Goal: Information Seeking & Learning: Learn about a topic

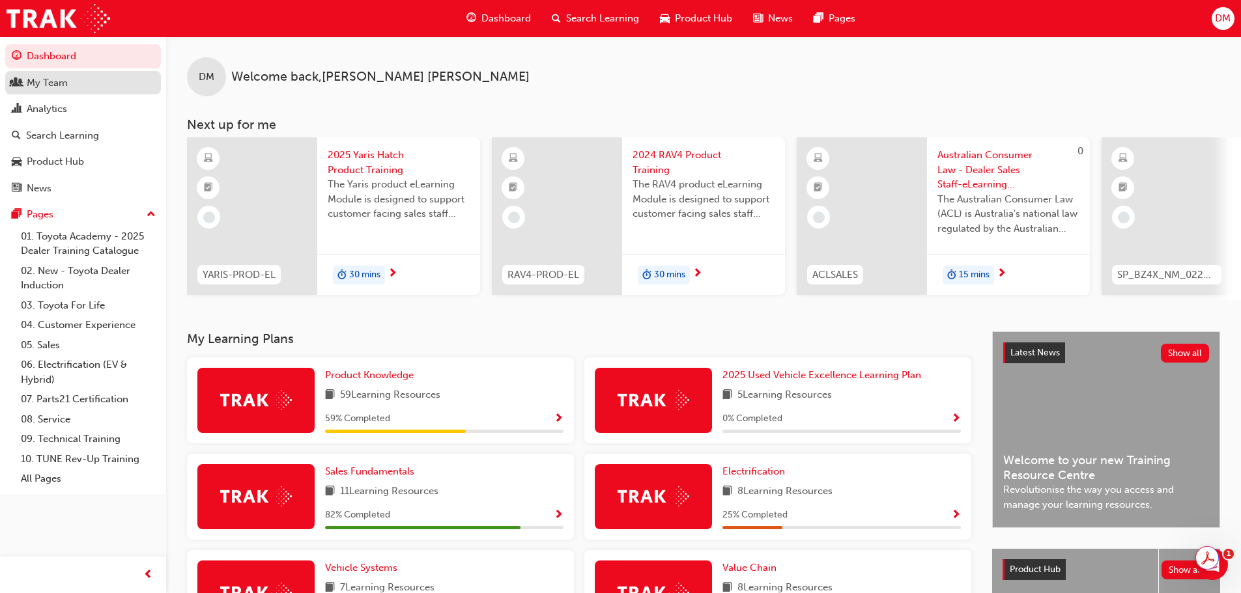
click at [57, 86] on div "My Team" at bounding box center [47, 83] width 41 height 15
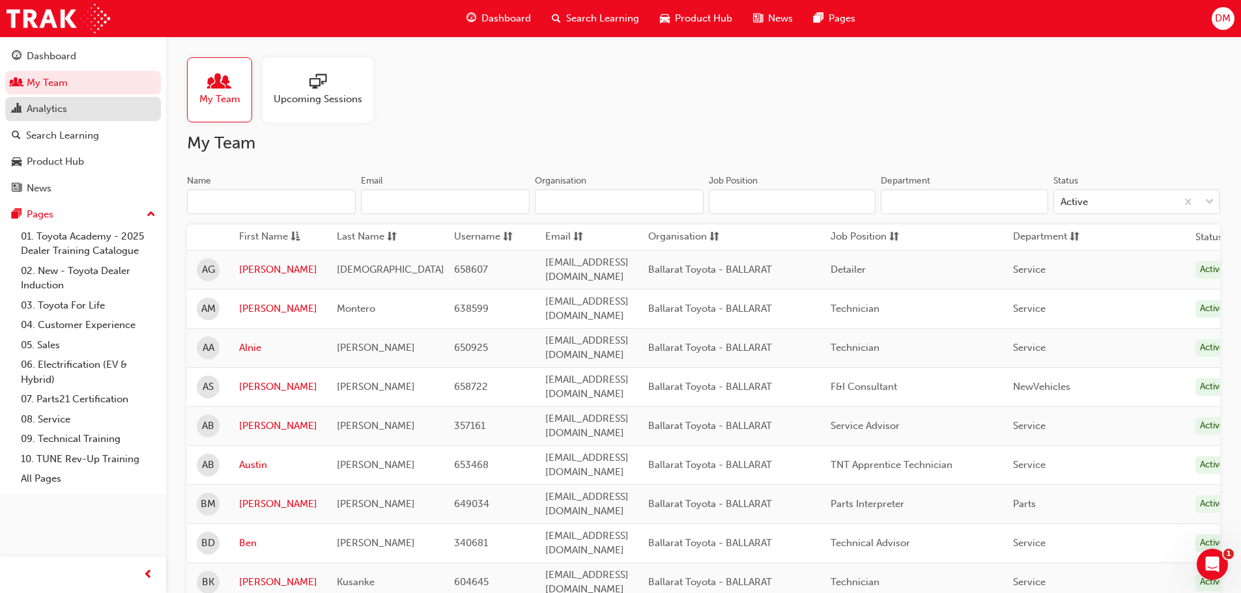
click at [68, 112] on div "Analytics" at bounding box center [83, 109] width 143 height 16
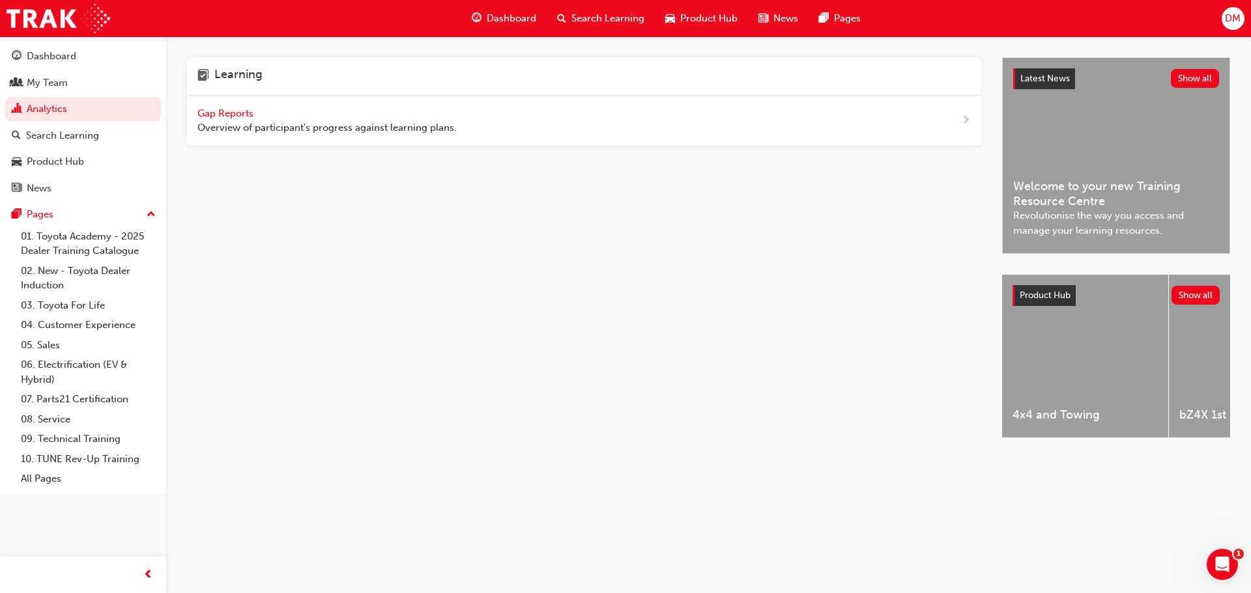
click at [229, 113] on span "Gap Reports" at bounding box center [226, 113] width 59 height 12
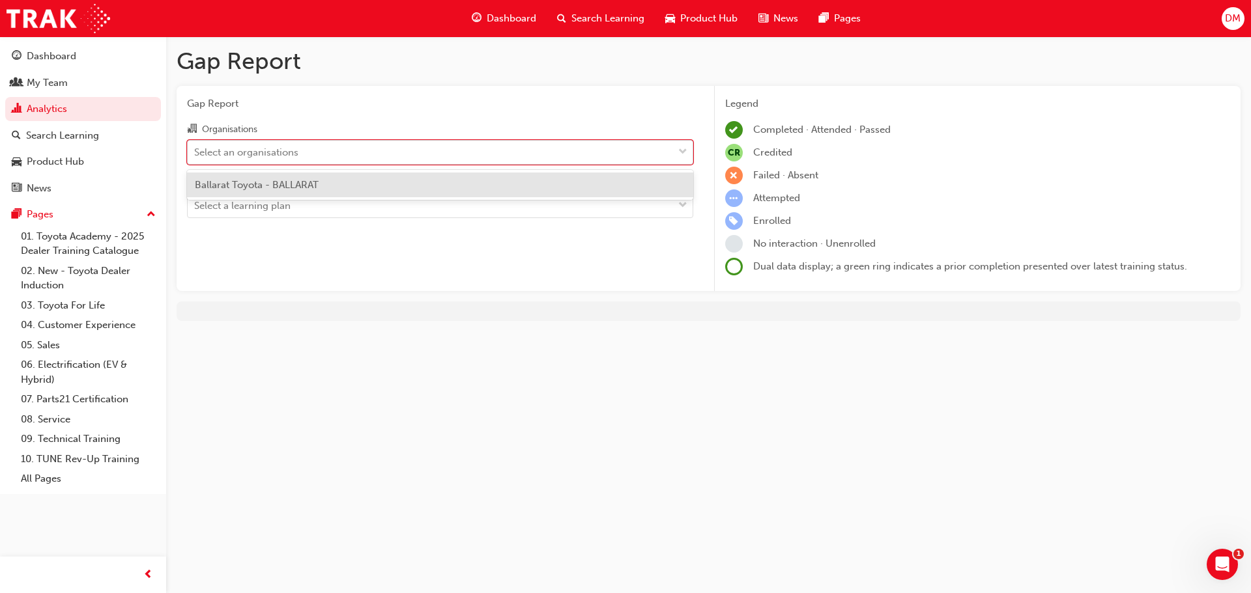
click at [676, 154] on div at bounding box center [683, 152] width 20 height 23
click at [195, 154] on input "Organisations option Ballarat Toyota - BALLARAT focused, 1 of 1. 1 result avail…" at bounding box center [194, 151] width 1 height 11
click at [601, 184] on div "Ballarat Toyota - BALLARAT" at bounding box center [440, 185] width 506 height 25
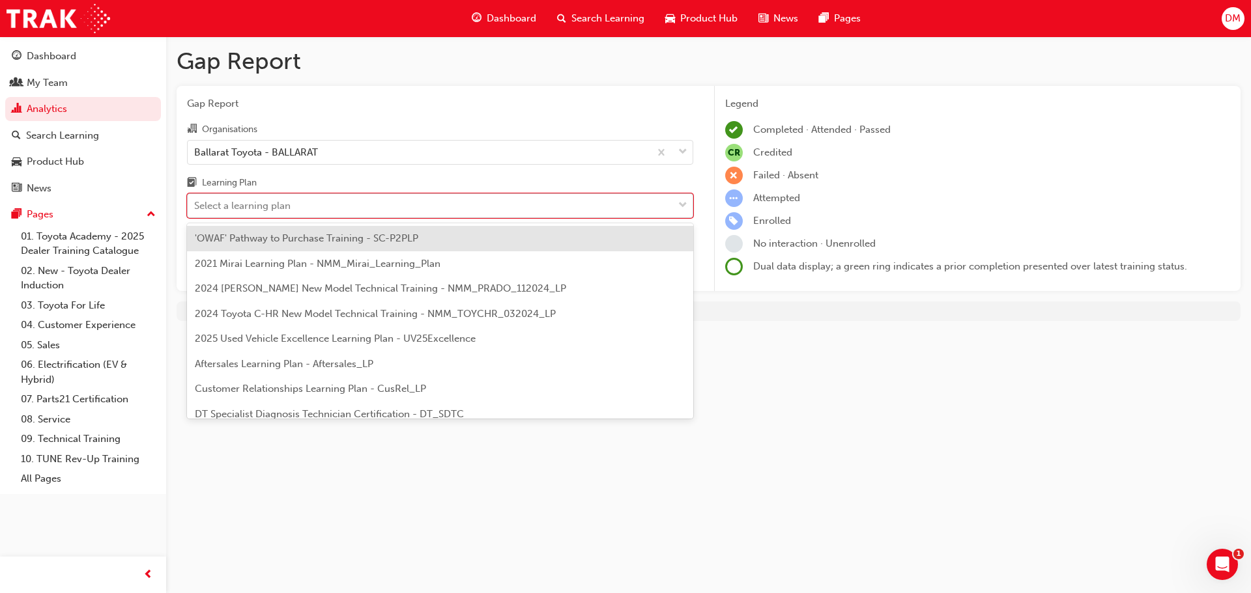
click at [591, 195] on div "Select a learning plan" at bounding box center [430, 206] width 485 height 23
click at [195, 200] on input "Learning Plan option 'OWAF' Pathway to Purchase Training - SC-P2PLP focused, 1 …" at bounding box center [194, 205] width 1 height 11
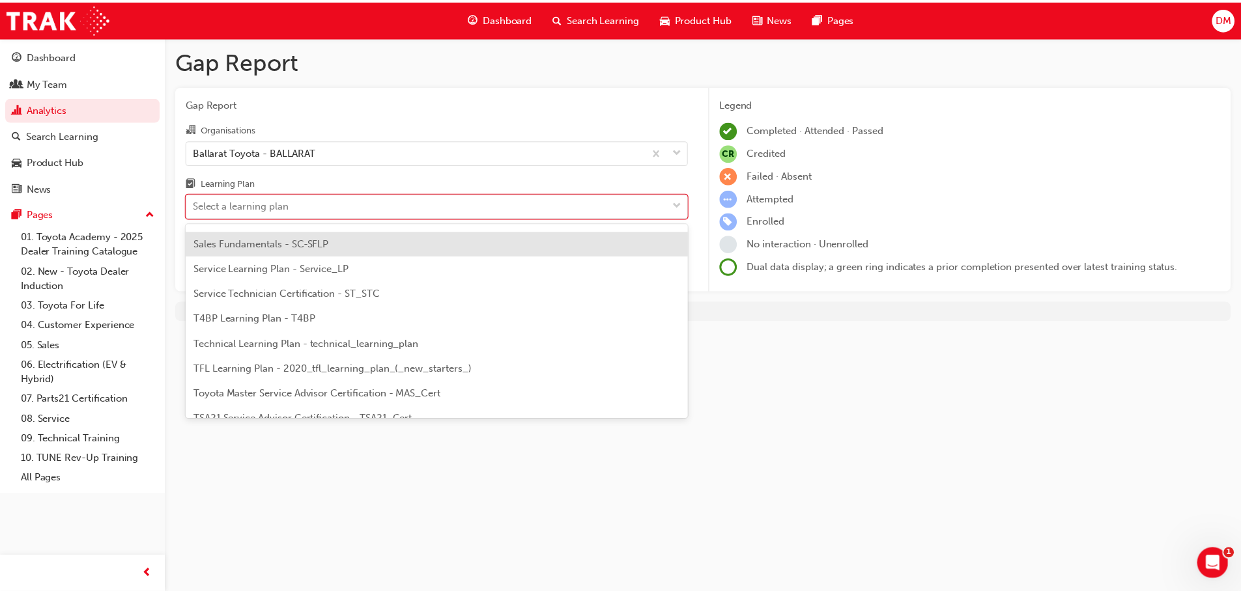
scroll to position [474, 0]
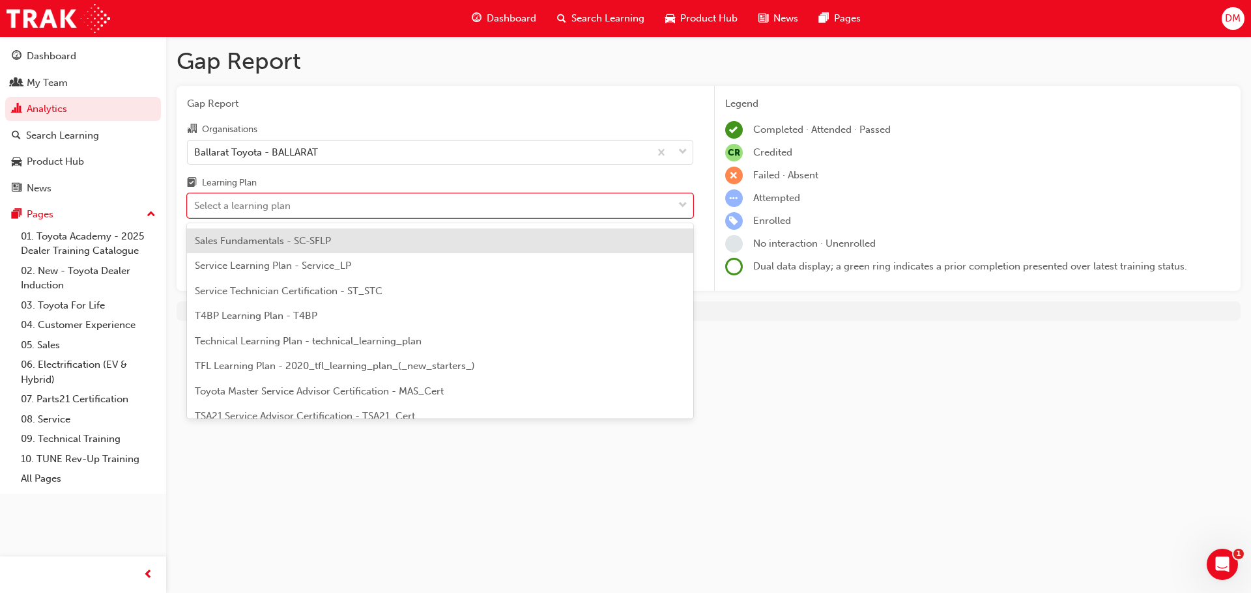
click at [335, 238] on div "Sales Fundamentals - SC-SFLP" at bounding box center [440, 241] width 506 height 25
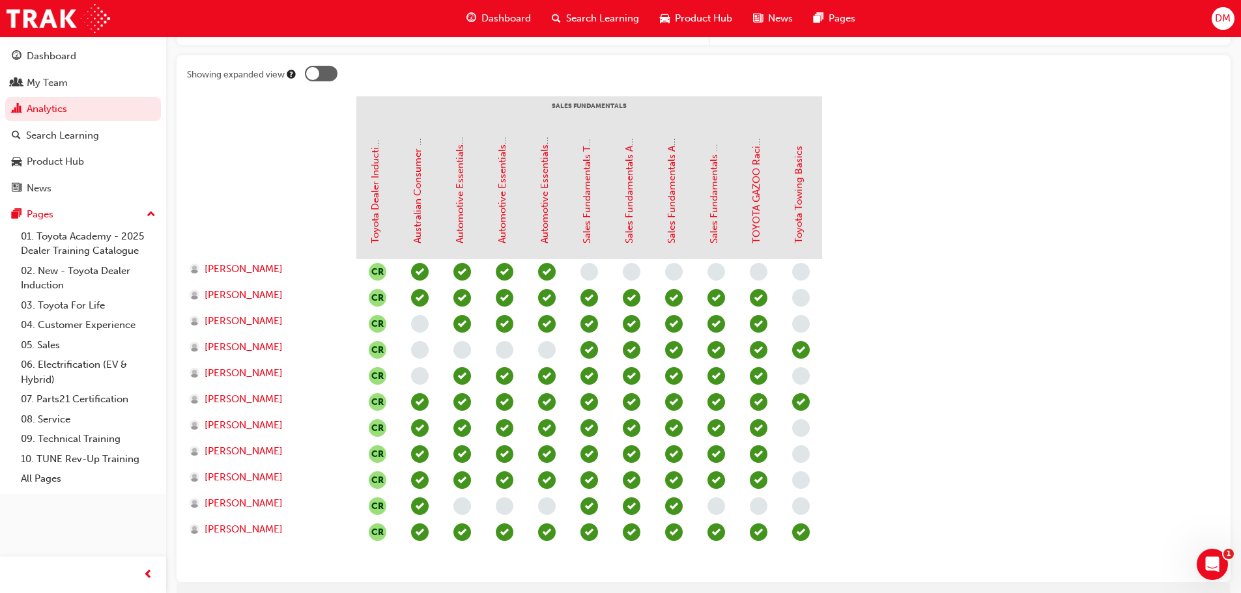
scroll to position [161, 0]
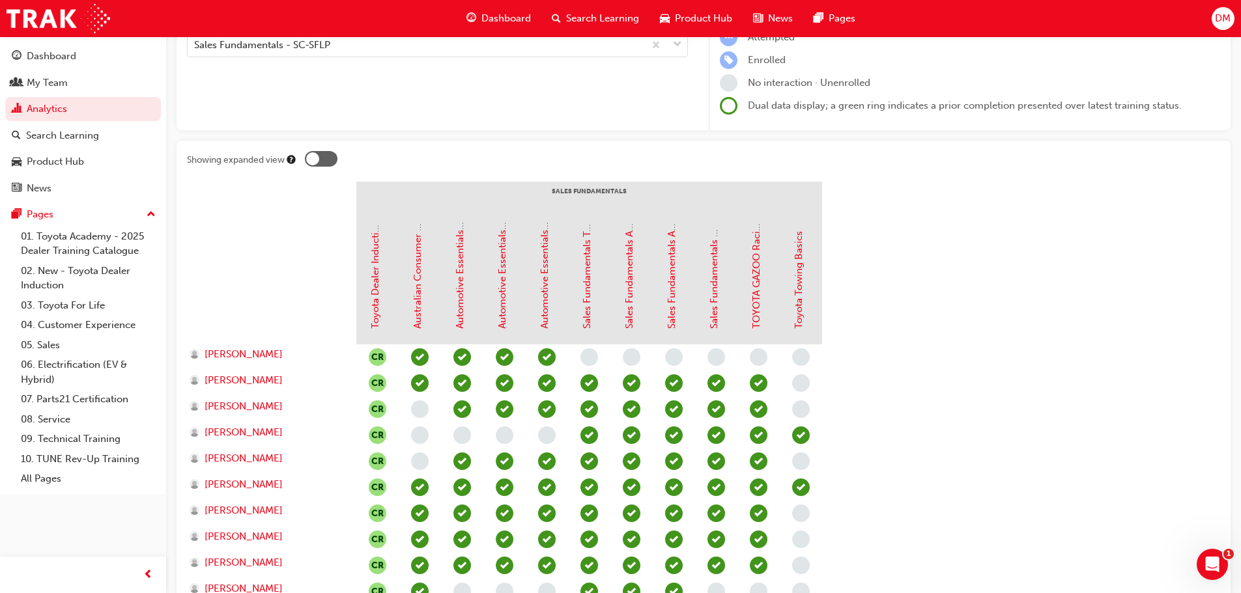
click at [325, 156] on div at bounding box center [321, 159] width 33 height 16
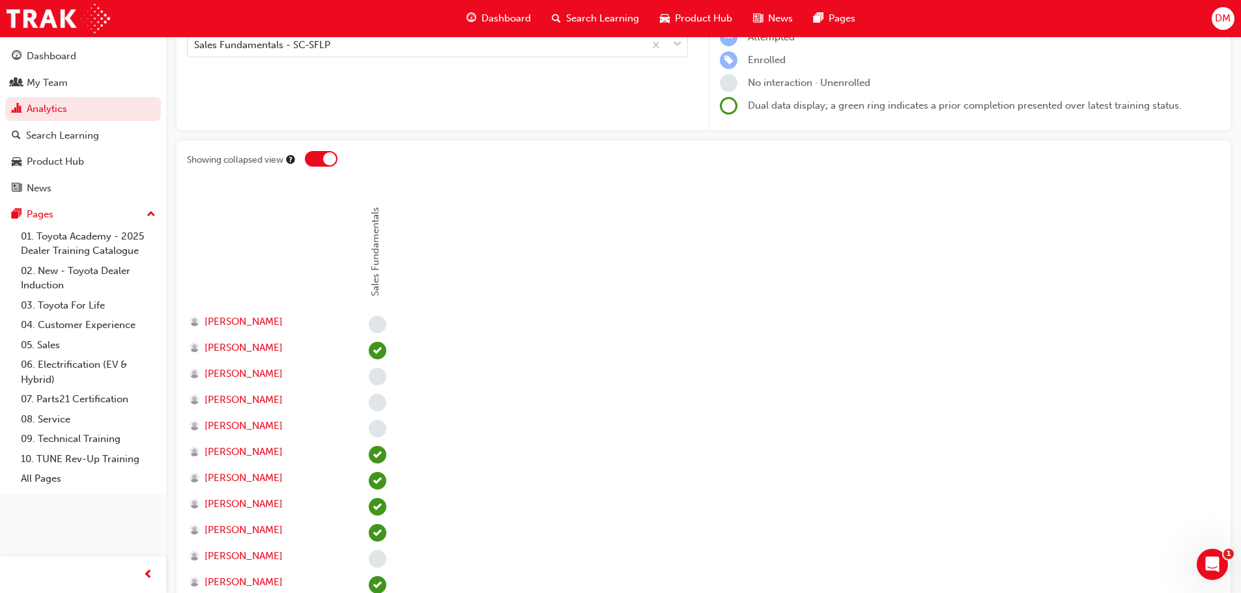
click at [325, 156] on div at bounding box center [329, 158] width 13 height 13
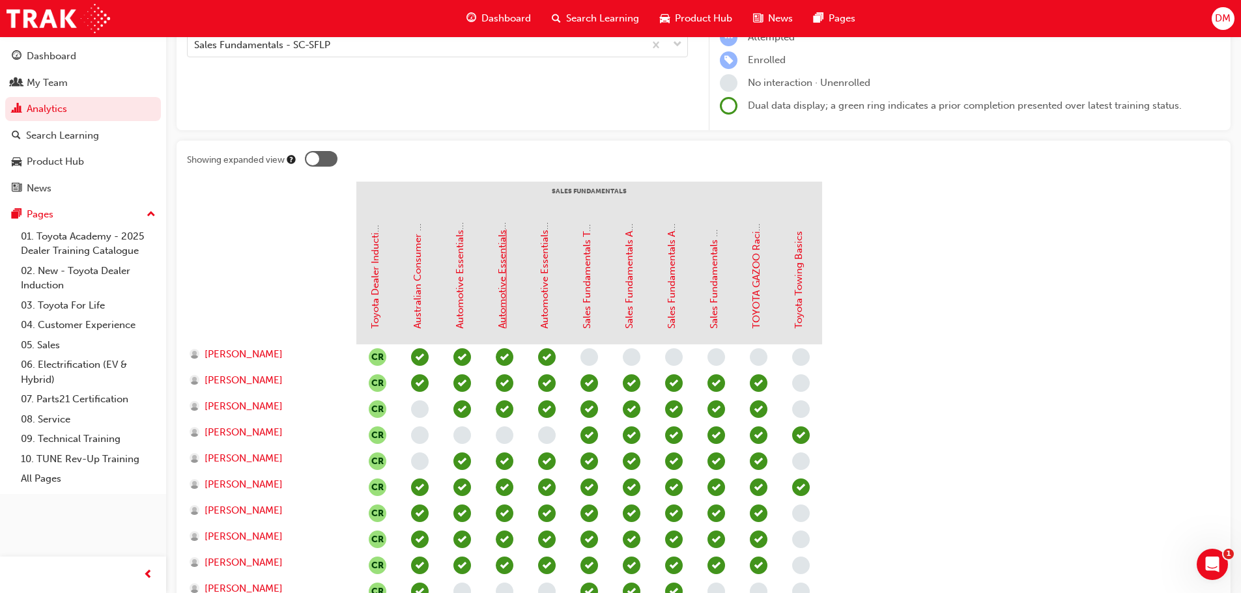
click at [496, 308] on link "Automotive Essentials Program Module 2: Vehicle Maintenance" at bounding box center [502, 186] width 12 height 285
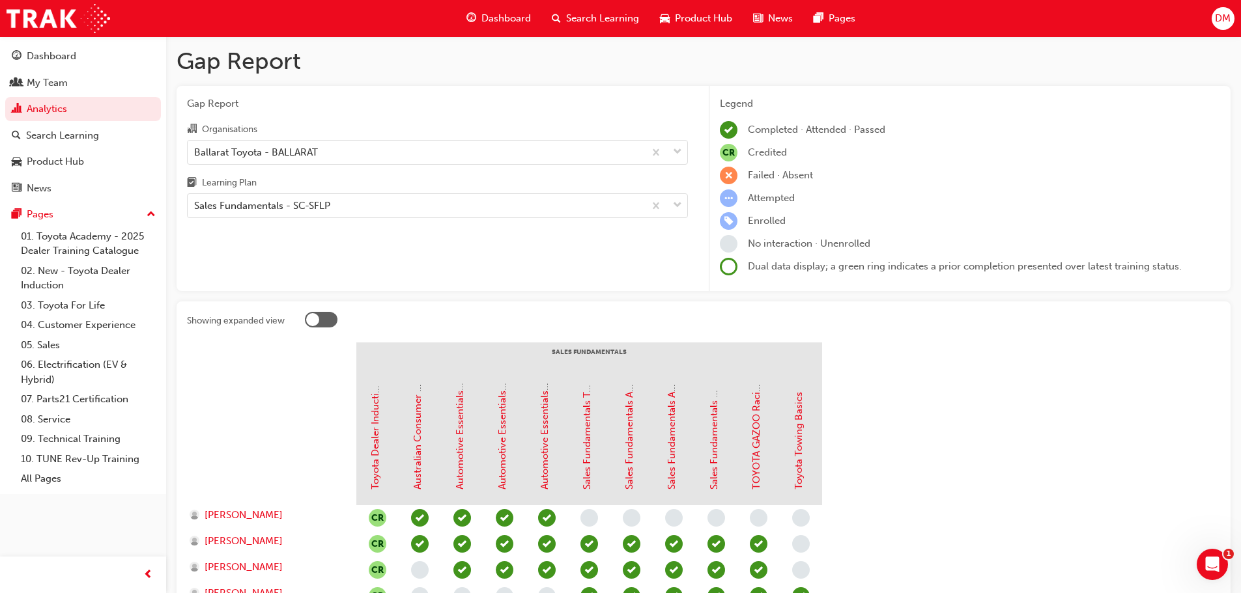
scroll to position [161, 0]
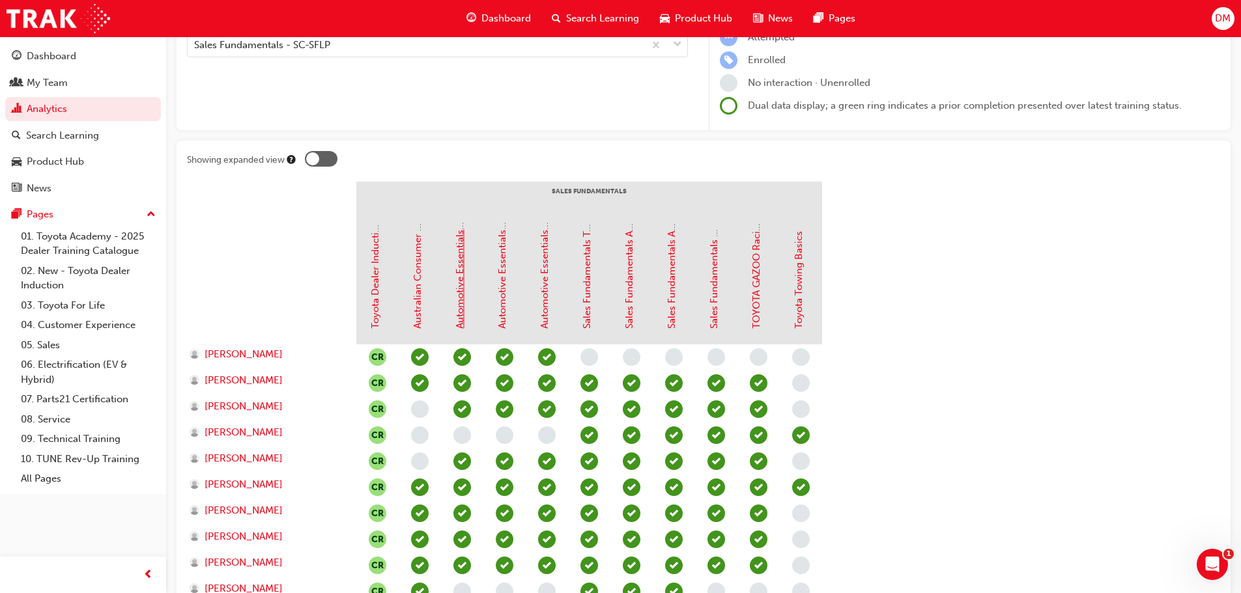
click at [462, 298] on link "Automotive Essentials Program Module 1: Vehicle Compliance" at bounding box center [460, 189] width 12 height 280
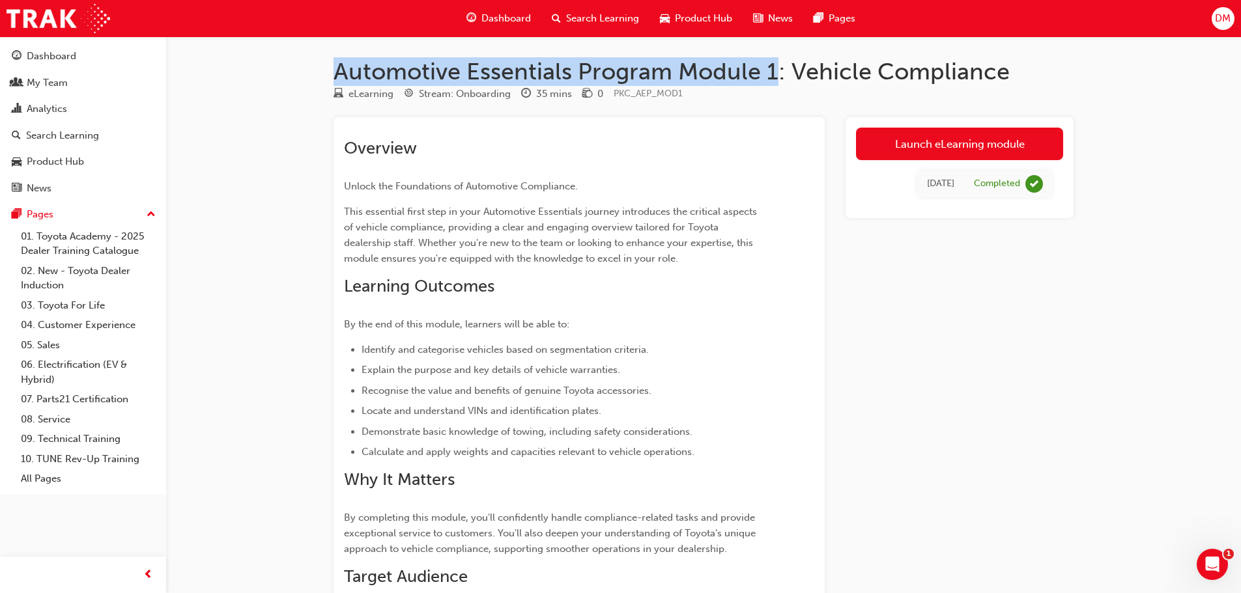
drag, startPoint x: 335, startPoint y: 74, endPoint x: 776, endPoint y: 64, distance: 440.4
click at [776, 64] on h1 "Automotive Essentials Program Module 1: Vehicle Compliance" at bounding box center [703, 71] width 740 height 29
copy h1 "Automotive Essentials Program Module 1"
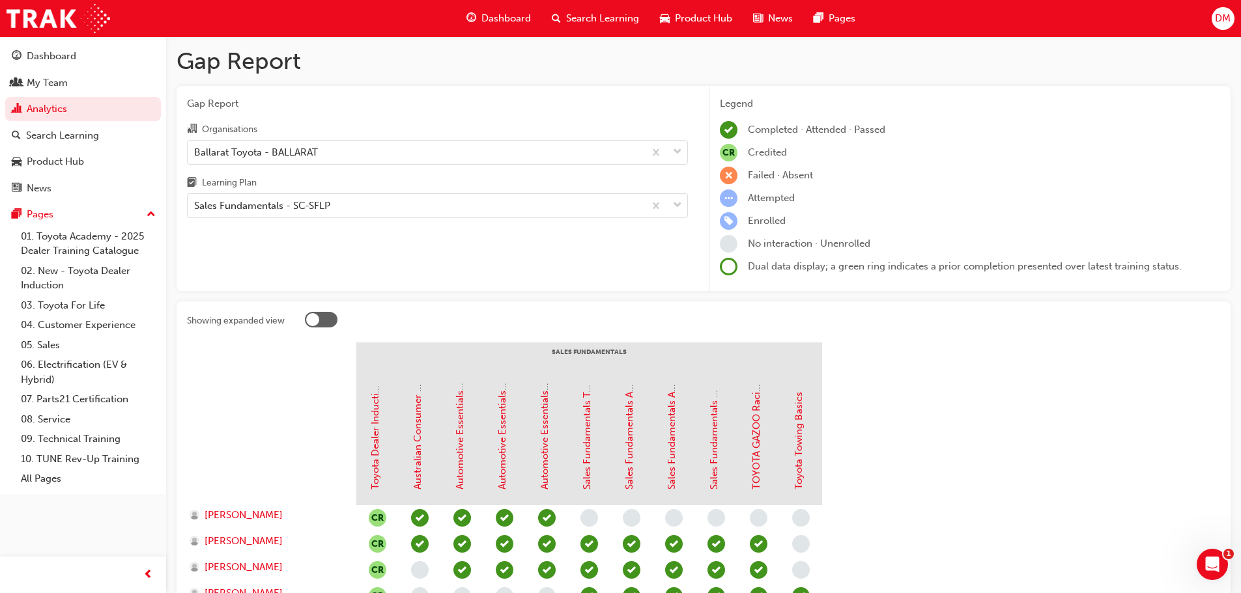
scroll to position [161, 0]
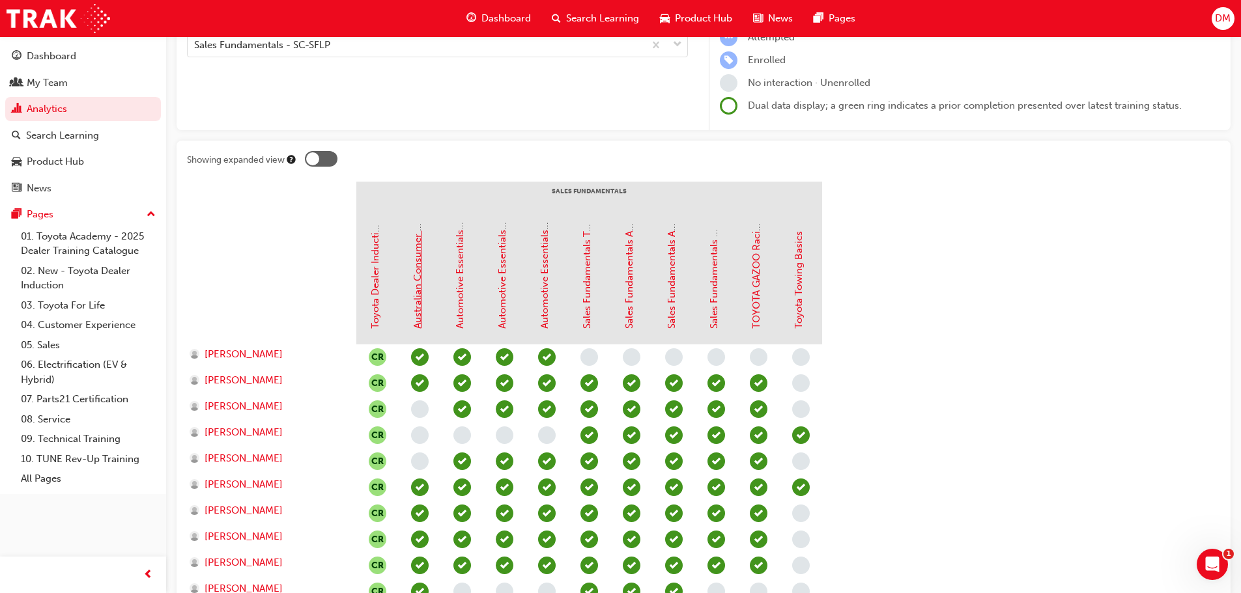
click at [422, 288] on link "Australian Consumer Law - Dealer Sales Staff-eLearning module" at bounding box center [418, 184] width 12 height 290
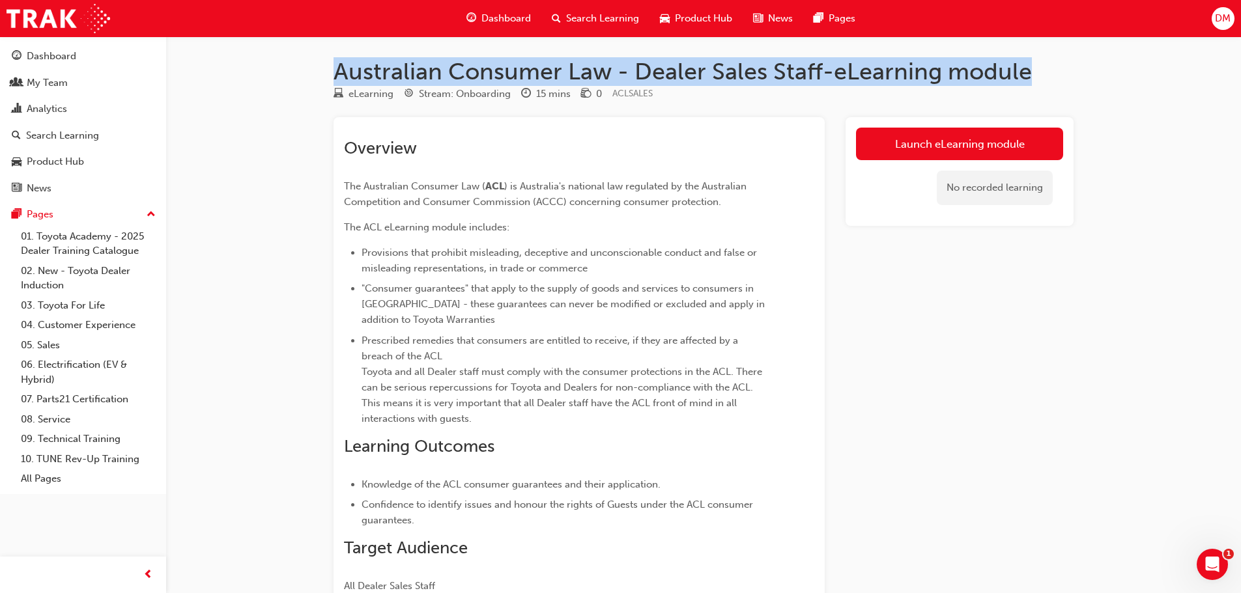
drag, startPoint x: 335, startPoint y: 76, endPoint x: 1029, endPoint y: 77, distance: 694.3
click at [1029, 77] on h1 "Australian Consumer Law - Dealer Sales Staff-eLearning module" at bounding box center [703, 71] width 740 height 29
copy h1 "Australian Consumer Law - Dealer Sales Staff-eLearning module"
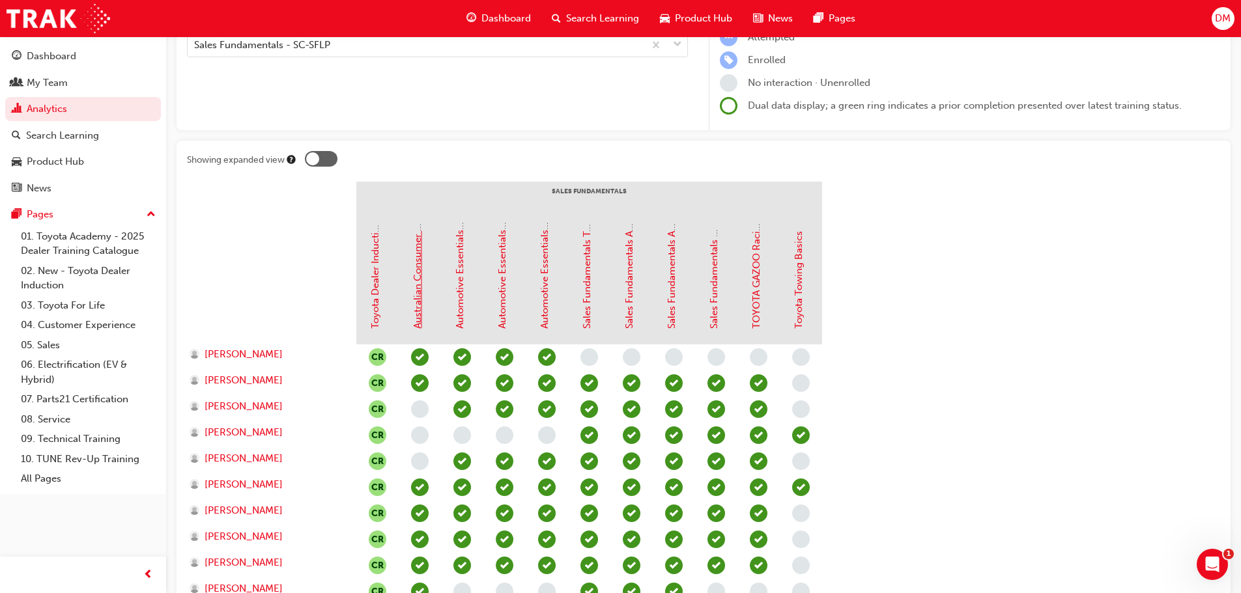
click at [418, 287] on link "Australian Consumer Law - Dealer Sales Staff-eLearning module" at bounding box center [418, 184] width 12 height 290
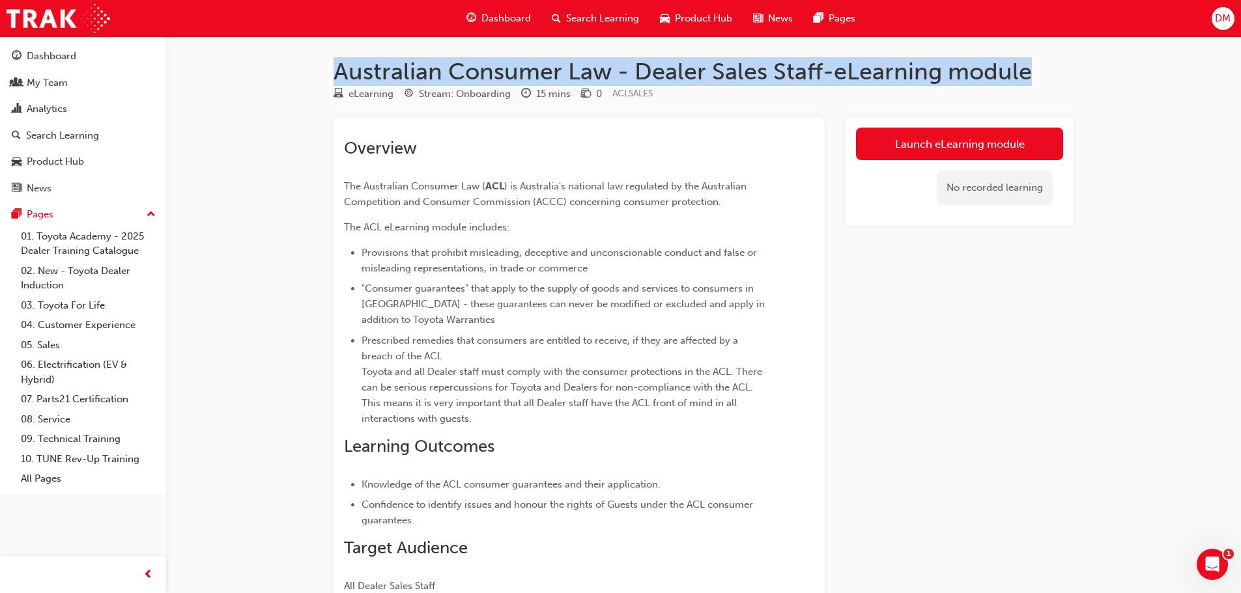
drag, startPoint x: 340, startPoint y: 68, endPoint x: 1028, endPoint y: 66, distance: 687.8
click at [1028, 66] on h1 "Australian Consumer Law - Dealer Sales Staff-eLearning module" at bounding box center [703, 71] width 740 height 29
copy h1 "Australian Consumer Law - Dealer Sales Staff-eLearning module"
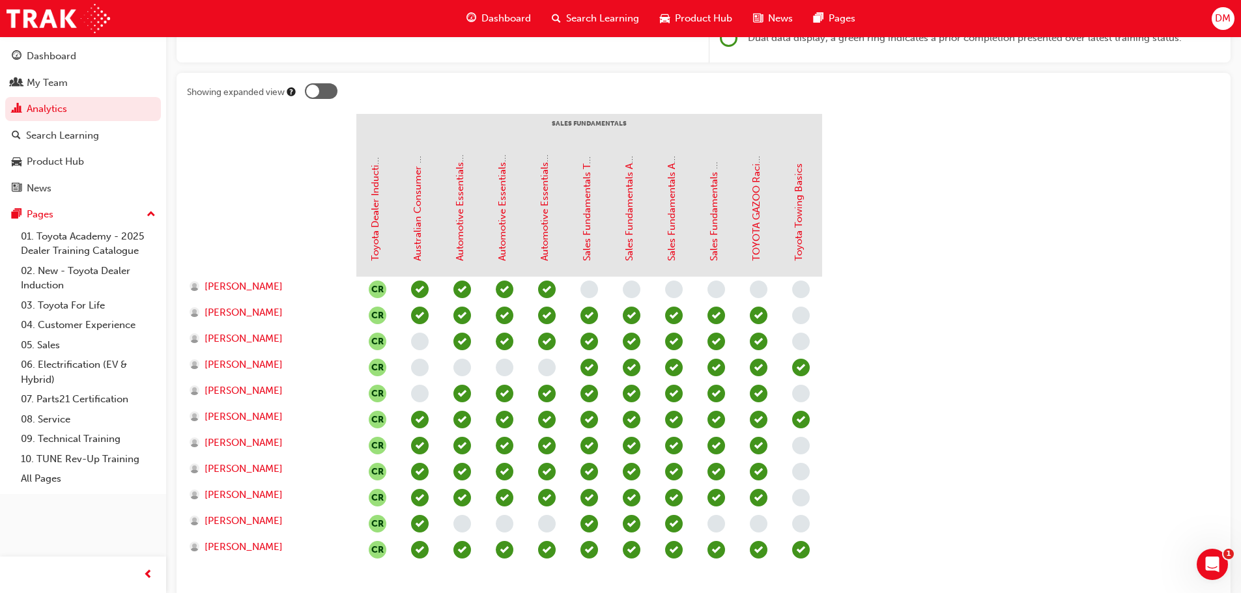
scroll to position [254, 0]
